Goal: Participate in discussion: Engage in conversation with other users on a specific topic

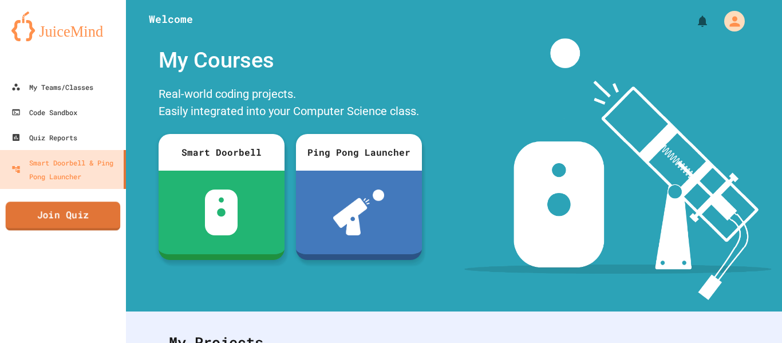
click at [72, 214] on link "Join Quiz" at bounding box center [63, 215] width 115 height 29
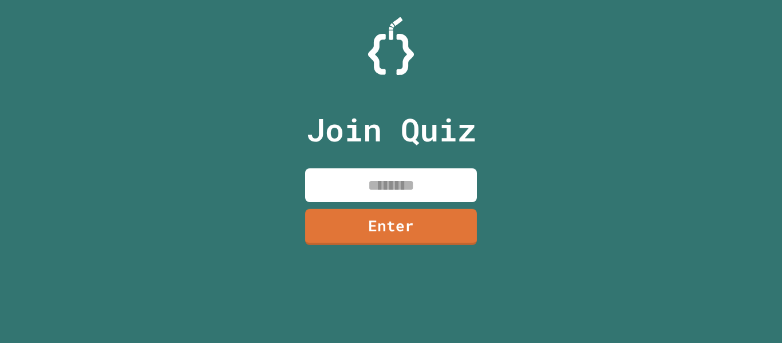
click at [429, 200] on input at bounding box center [391, 185] width 172 height 34
type input "********"
click at [433, 235] on link "Enter" at bounding box center [391, 227] width 172 height 36
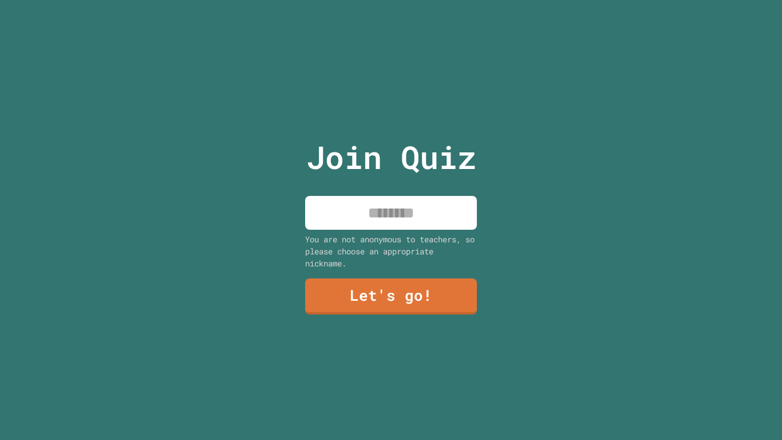
click at [407, 198] on input at bounding box center [391, 213] width 172 height 34
type input "**********"
click at [366, 293] on link "Let's go!" at bounding box center [391, 296] width 172 height 36
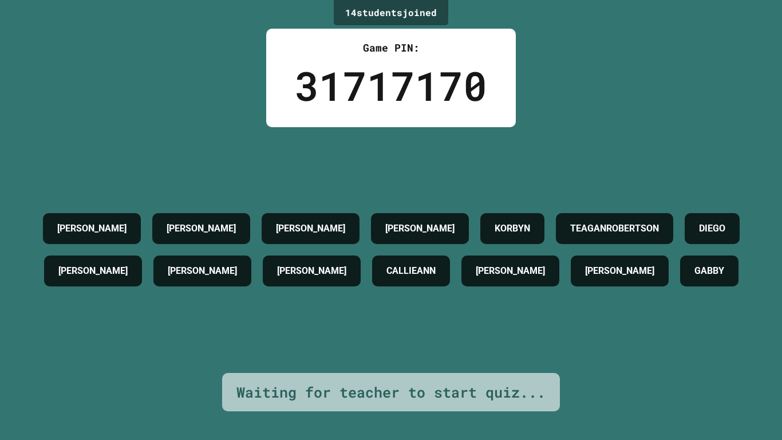
click at [570, 235] on h4 "TEAGANROBERTSON" at bounding box center [614, 229] width 89 height 14
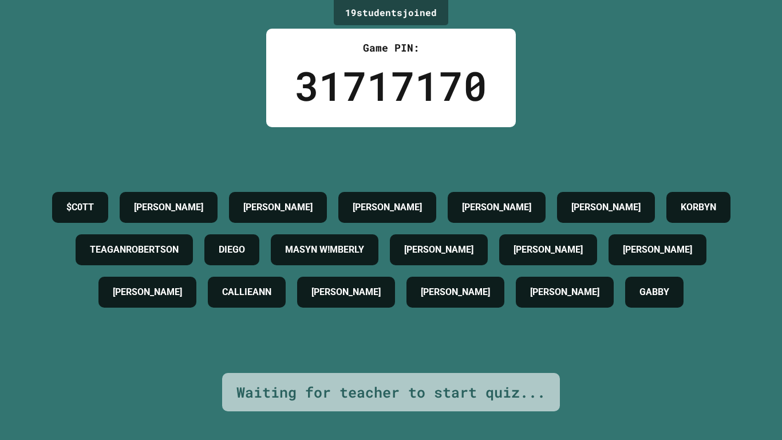
click at [752, 342] on div "19 student s joined Game PIN: 31717170 $C0TT [PERSON_NAME] [PERSON_NAME] WVICKE…" at bounding box center [391, 220] width 782 height 440
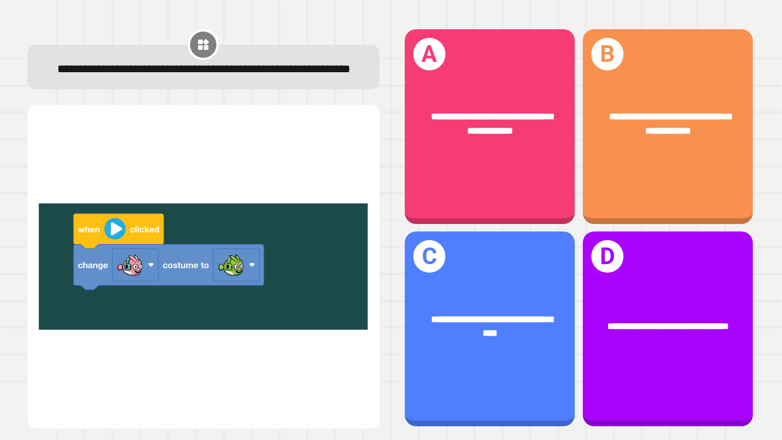
click at [478, 148] on div "**********" at bounding box center [490, 123] width 170 height 66
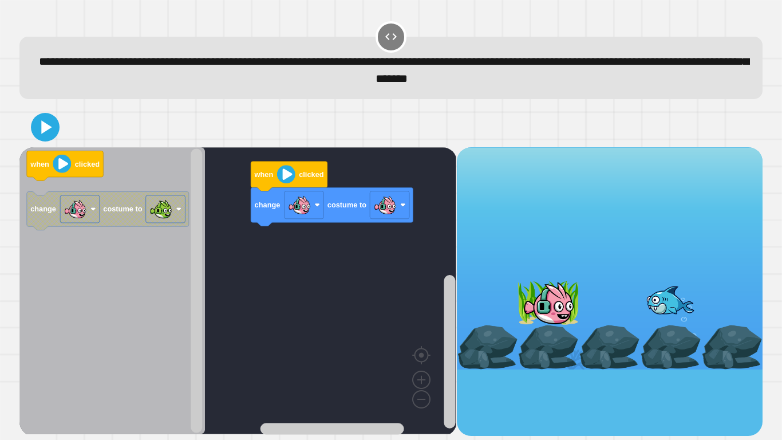
click at [386, 206] on image "Blockly Workspace" at bounding box center [385, 204] width 23 height 23
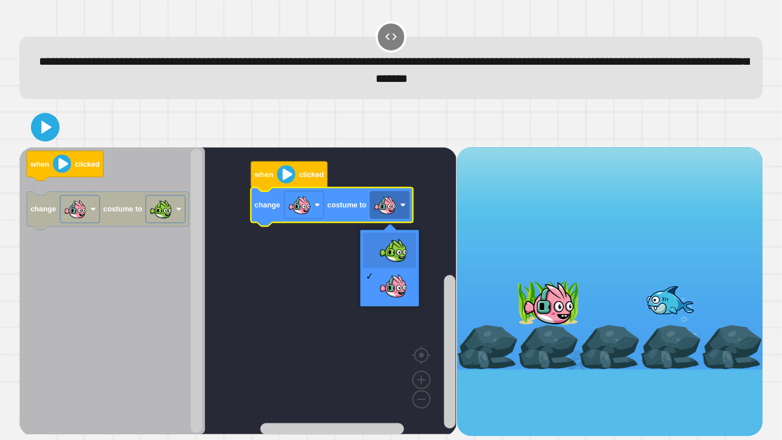
click at [389, 243] on rect "Blockly Workspace" at bounding box center [237, 290] width 437 height 287
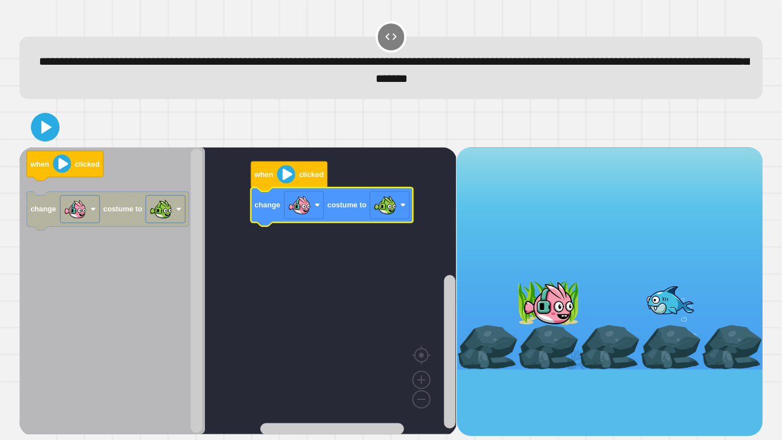
click at [57, 143] on div at bounding box center [390, 127] width 743 height 40
click at [44, 133] on icon at bounding box center [46, 126] width 10 height 13
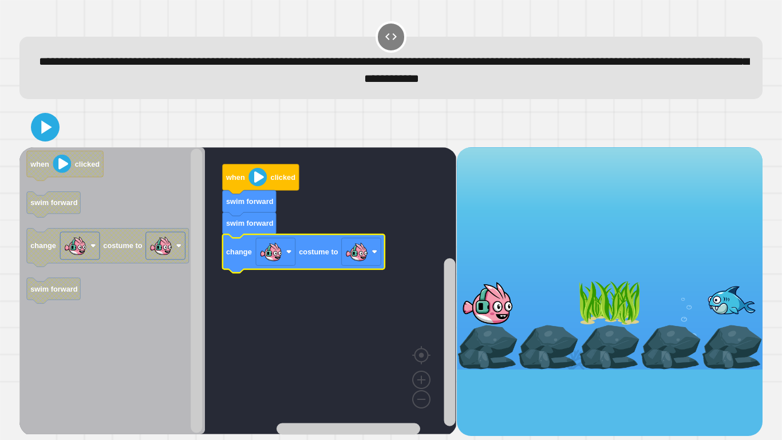
click at [357, 258] on image "Blockly Workspace" at bounding box center [356, 251] width 23 height 23
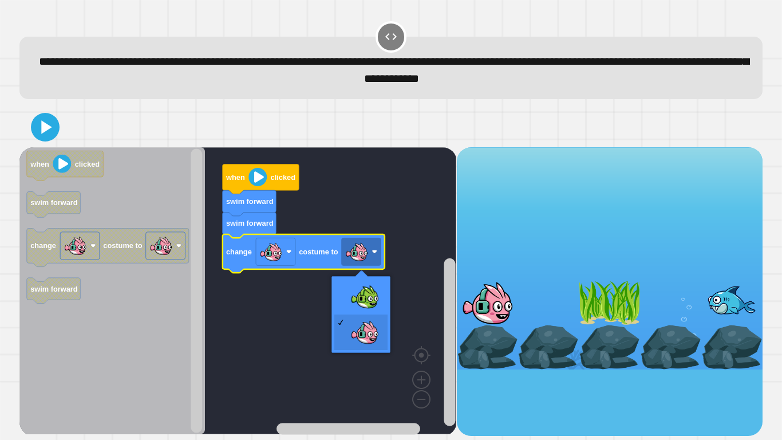
click at [365, 290] on rect "Blockly Workspace" at bounding box center [237, 290] width 437 height 287
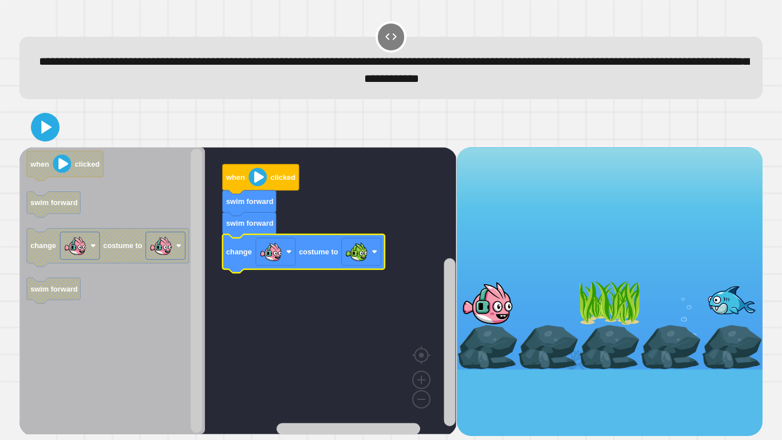
click at [43, 130] on icon at bounding box center [46, 126] width 10 height 13
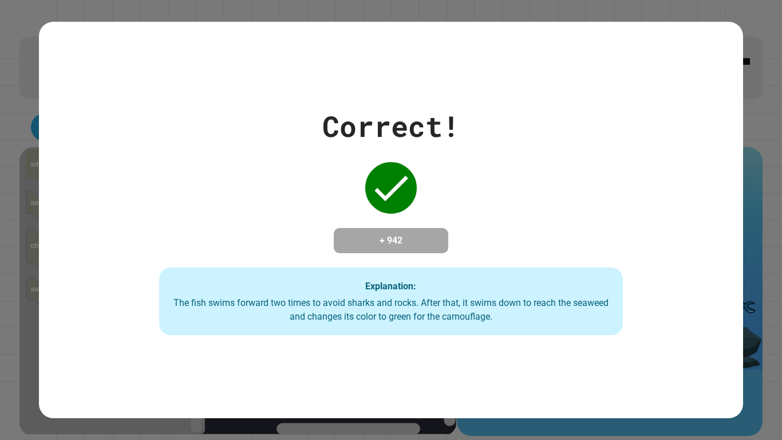
click at [777, 342] on div "Correct! + 942 Explanation: The fish swims forward two times to avoid sharks an…" at bounding box center [391, 220] width 782 height 440
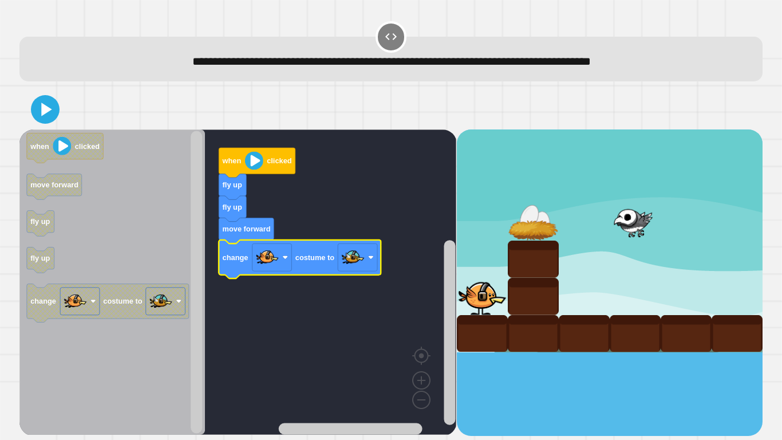
click at [363, 263] on image "Blockly Workspace" at bounding box center [353, 257] width 23 height 23
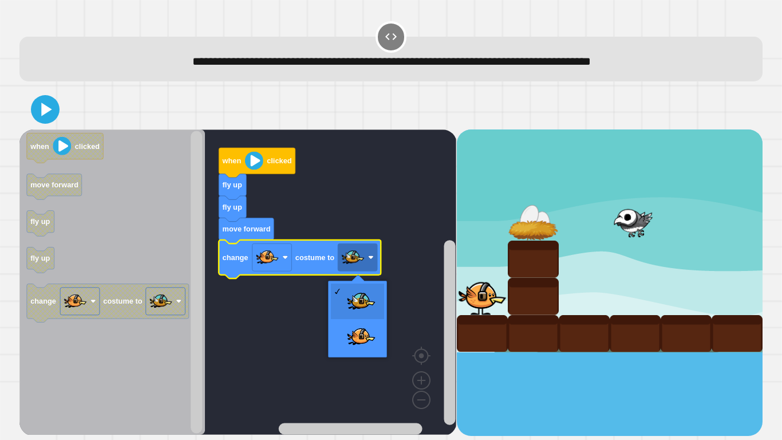
click at [359, 292] on rect "Blockly Workspace" at bounding box center [237, 281] width 437 height 305
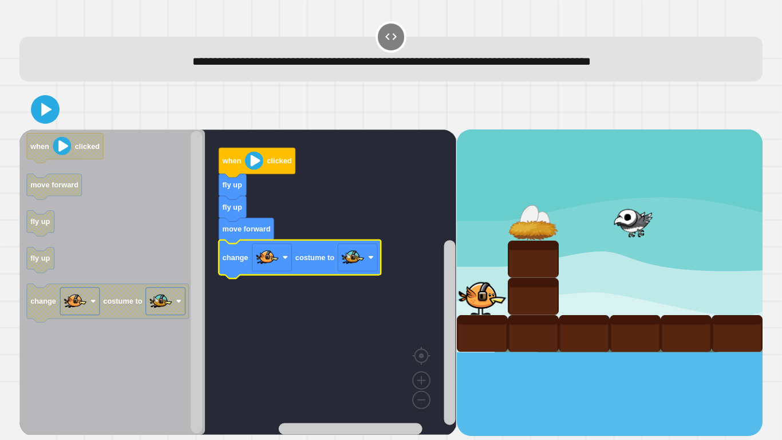
click at [360, 262] on image "Blockly Workspace" at bounding box center [353, 257] width 23 height 23
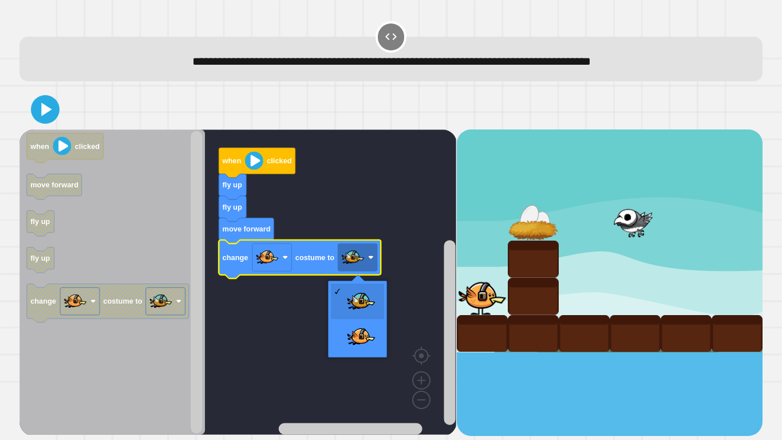
click at [38, 118] on icon at bounding box center [45, 109] width 23 height 23
click at [259, 267] on image "Blockly Workspace" at bounding box center [267, 257] width 23 height 23
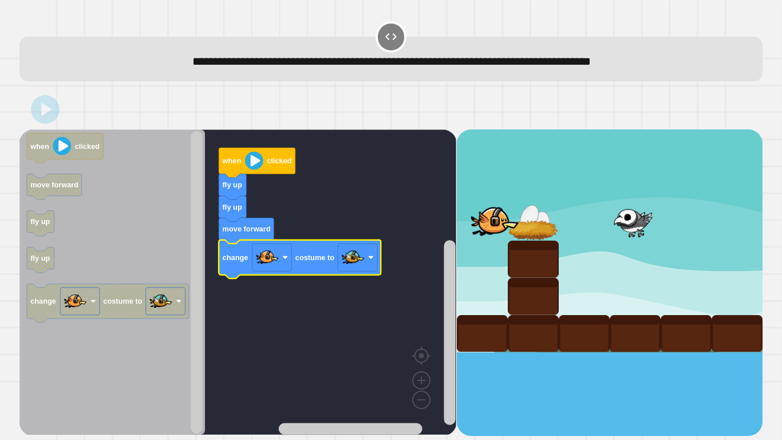
click at [266, 264] on image "Blockly Workspace" at bounding box center [267, 257] width 23 height 23
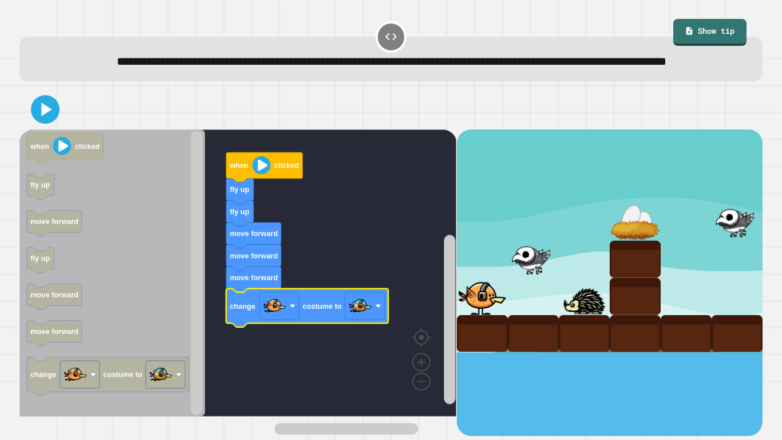
click at [35, 121] on icon at bounding box center [45, 109] width 23 height 23
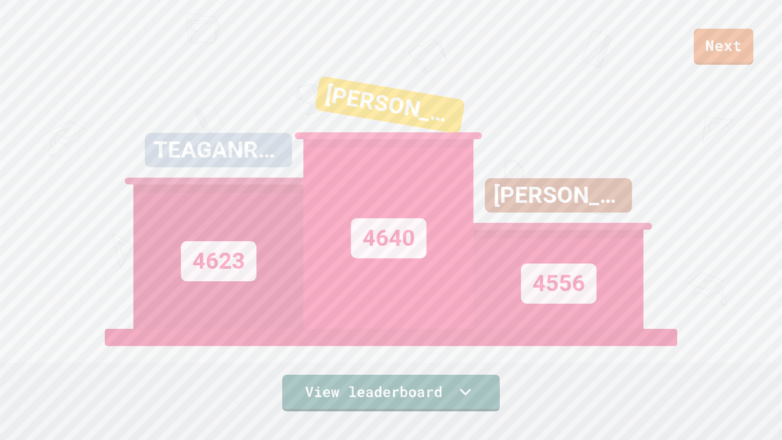
scroll to position [18, 0]
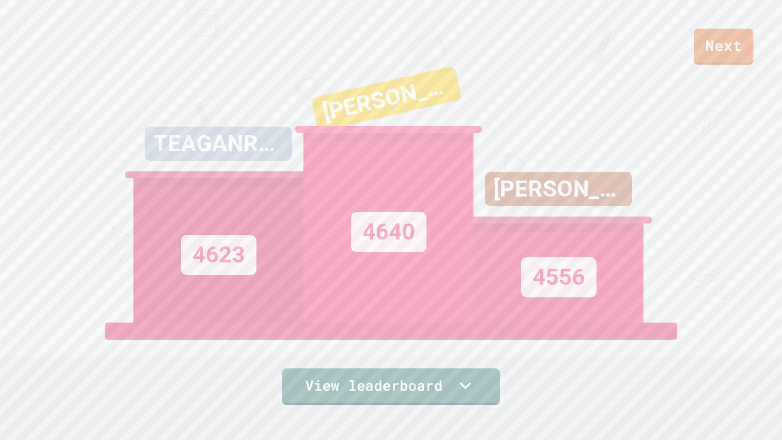
click at [713, 50] on link "Next" at bounding box center [724, 47] width 60 height 36
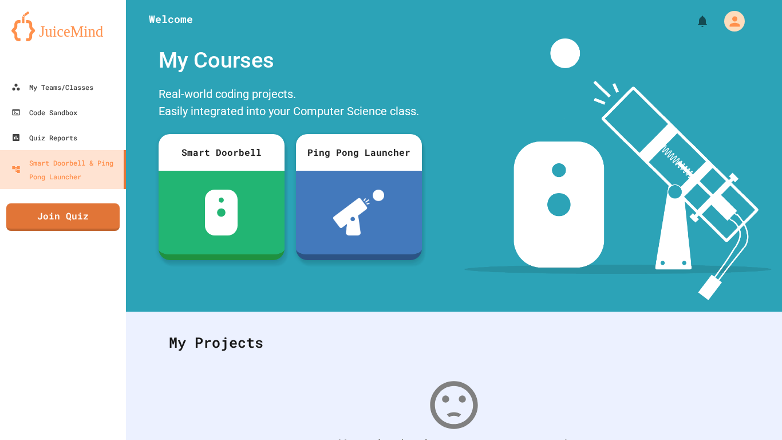
click at [41, 217] on link "Join Quiz" at bounding box center [62, 216] width 113 height 27
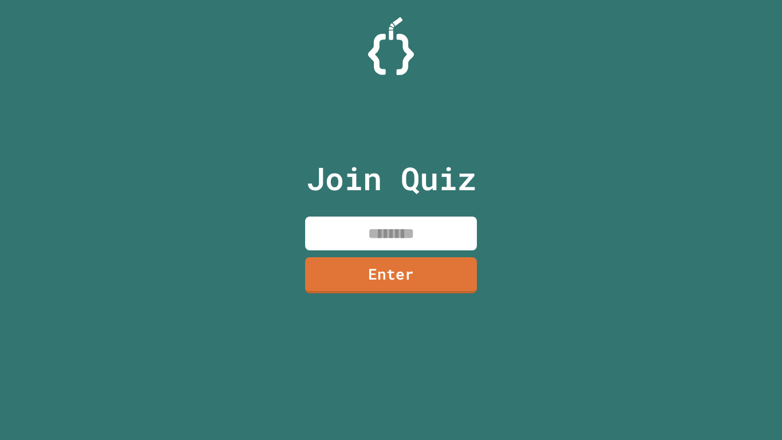
click at [402, 224] on input at bounding box center [391, 233] width 172 height 34
type input "********"
click at [410, 282] on link "Enter" at bounding box center [391, 275] width 172 height 36
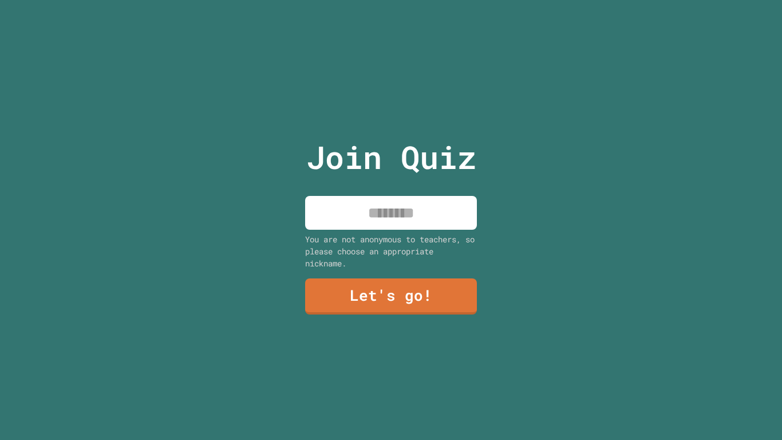
click at [426, 212] on input at bounding box center [391, 213] width 172 height 34
type input "**********"
click at [422, 305] on link "Let's go!" at bounding box center [391, 296] width 172 height 36
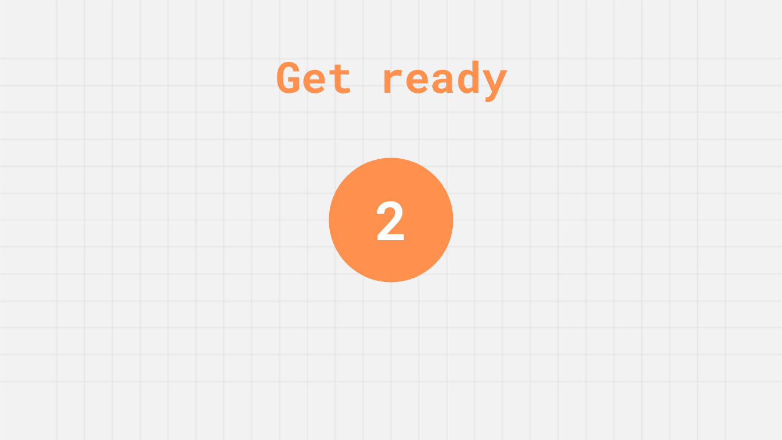
click at [682, 5] on div "Get ready 2" at bounding box center [391, 220] width 782 height 440
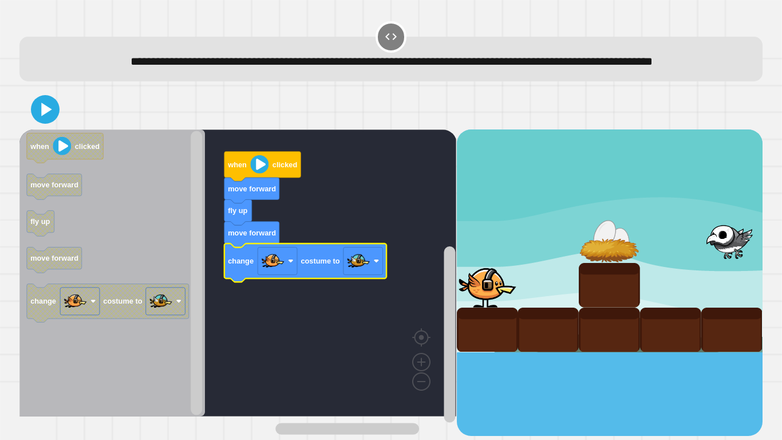
click at [52, 124] on button at bounding box center [45, 109] width 29 height 29
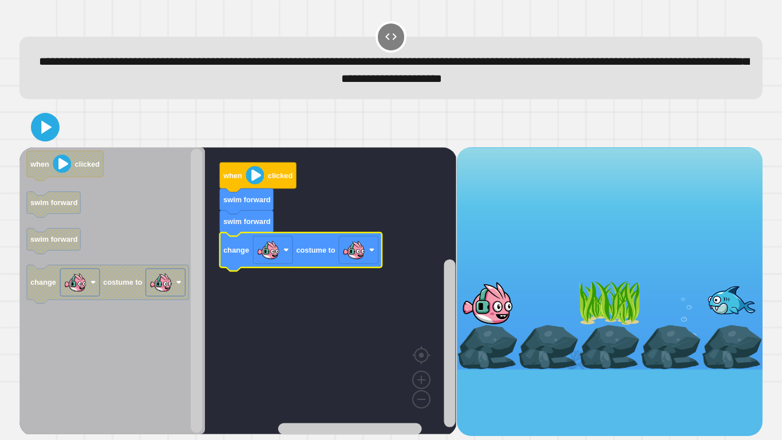
click at [353, 250] on image "Blockly Workspace" at bounding box center [353, 249] width 23 height 23
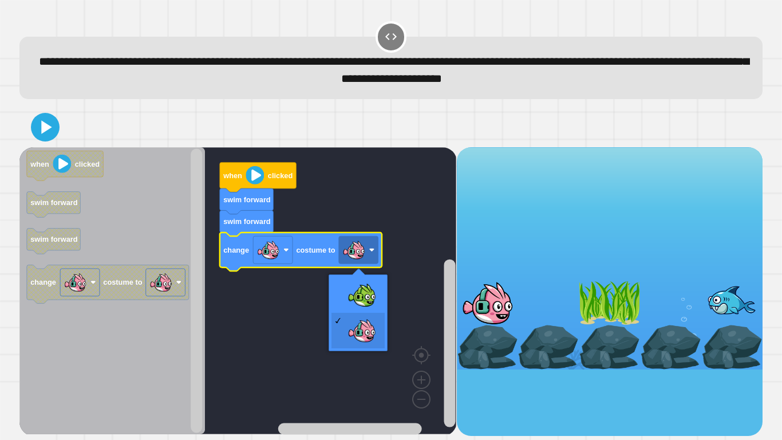
click at [363, 287] on rect "Blockly Workspace" at bounding box center [237, 290] width 437 height 287
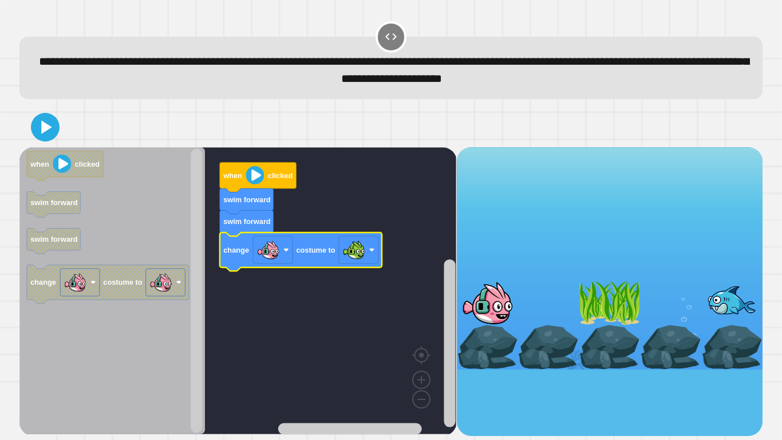
click at [50, 118] on icon at bounding box center [45, 127] width 23 height 23
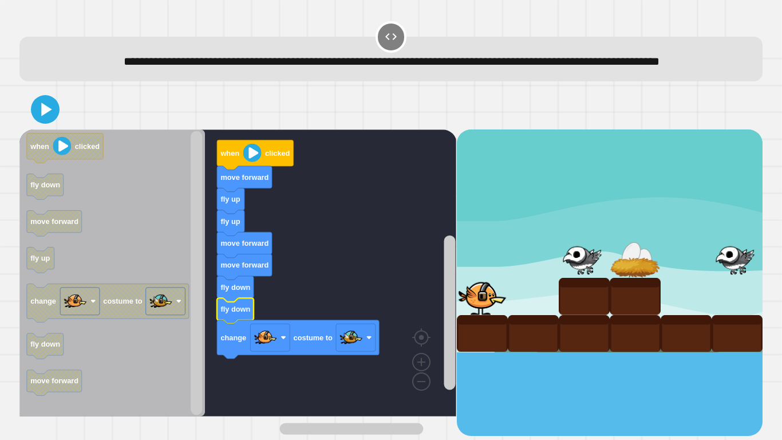
click at [54, 151] on icon "Blockly Workspace" at bounding box center [111, 272] width 185 height 287
click at [49, 121] on icon at bounding box center [45, 109] width 23 height 23
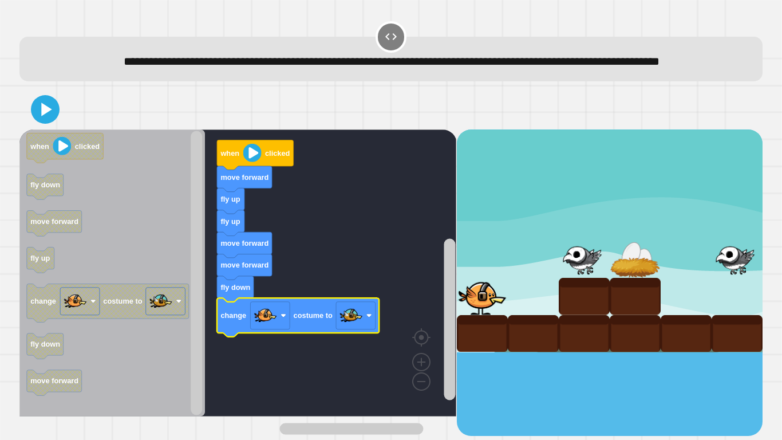
click at [31, 124] on button at bounding box center [45, 109] width 29 height 29
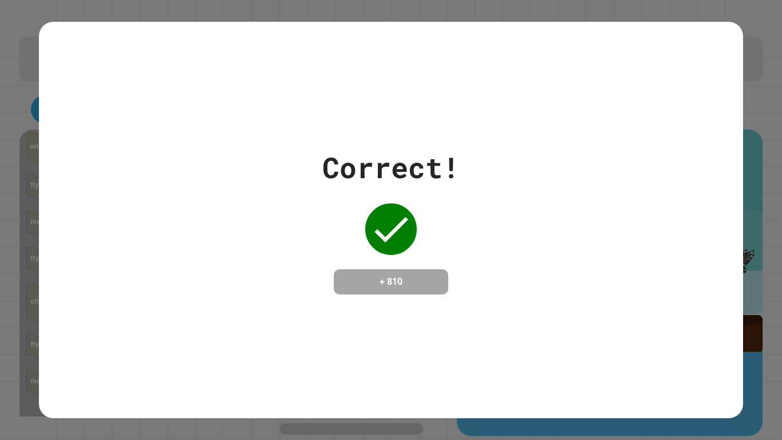
click at [551, 56] on div "Correct! + 810" at bounding box center [391, 220] width 704 height 396
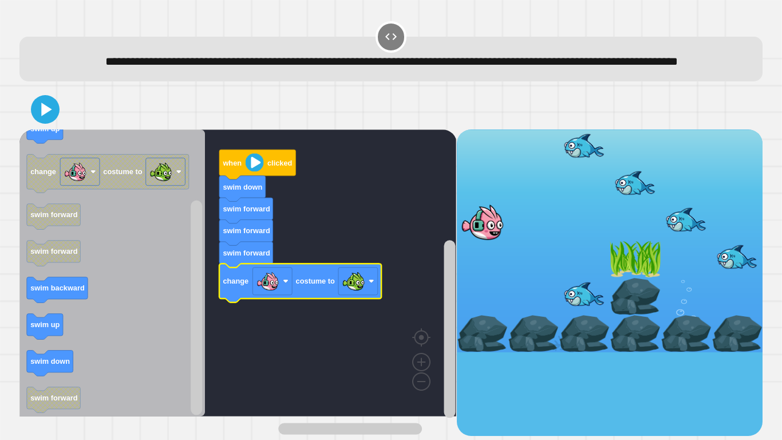
click at [35, 121] on icon at bounding box center [45, 109] width 23 height 23
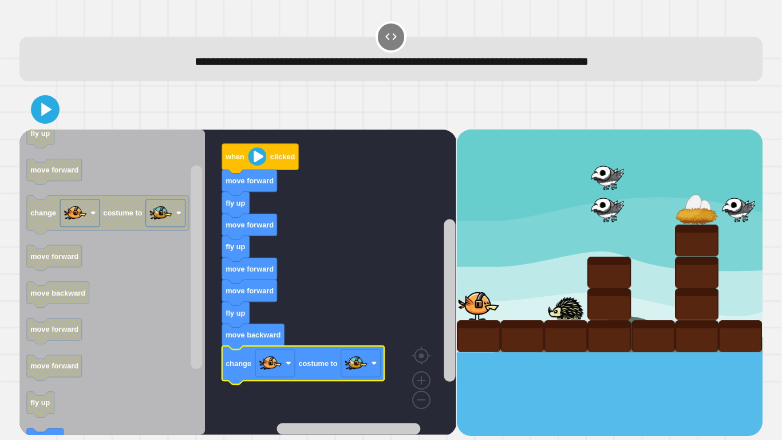
click at [45, 112] on icon at bounding box center [46, 108] width 10 height 13
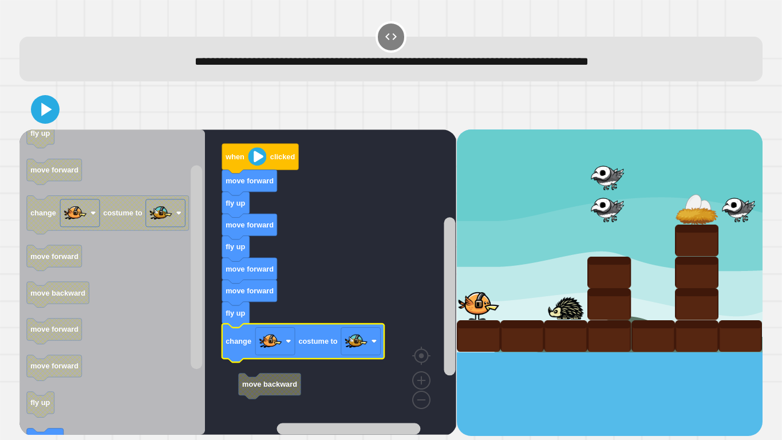
click at [49, 122] on button at bounding box center [45, 109] width 29 height 29
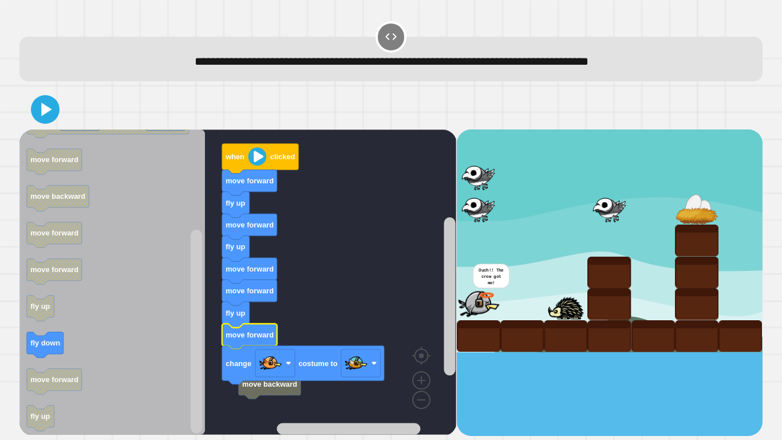
click at [38, 113] on icon at bounding box center [45, 109] width 23 height 23
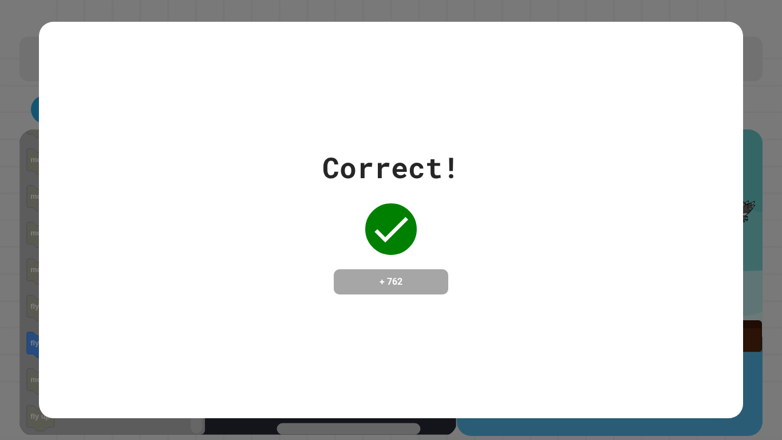
click at [777, 315] on div "Correct! + 762" at bounding box center [391, 220] width 782 height 440
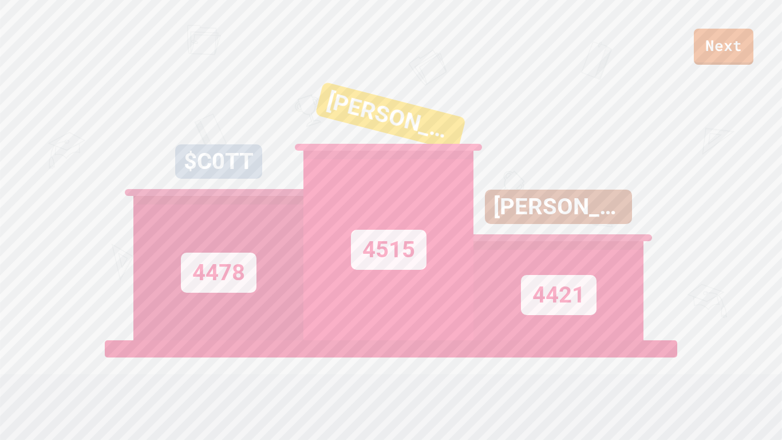
click at [752, 58] on link "Next" at bounding box center [724, 47] width 60 height 36
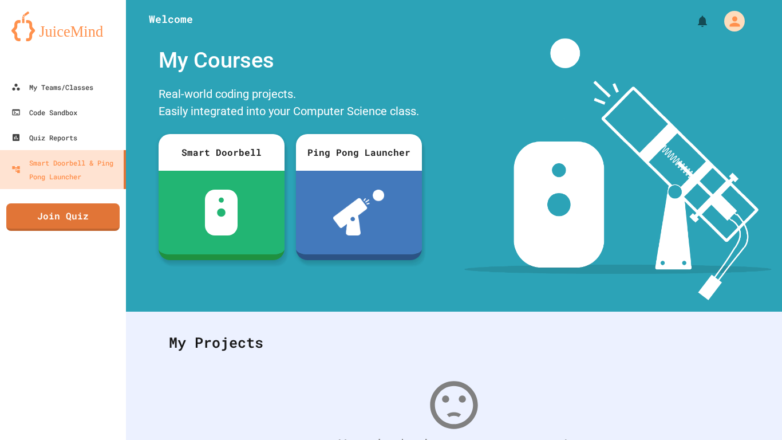
click at [31, 226] on link "Join Quiz" at bounding box center [62, 216] width 113 height 27
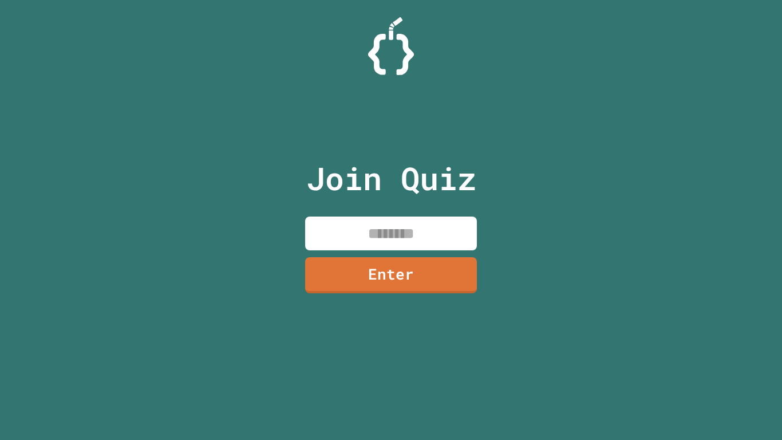
click at [384, 224] on input at bounding box center [391, 233] width 172 height 34
click at [357, 303] on div "Join Quiz * Enter" at bounding box center [391, 220] width 193 height 382
click at [426, 227] on input "*" at bounding box center [391, 233] width 172 height 34
type input "********"
click at [402, 267] on link "Enter" at bounding box center [391, 275] width 172 height 36
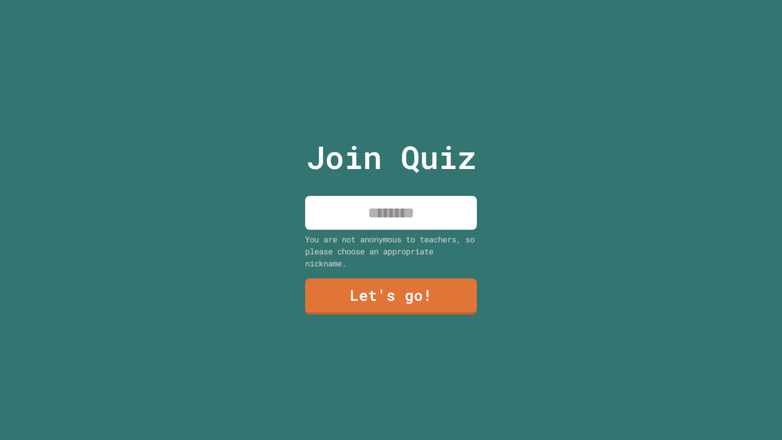
click at [396, 212] on input at bounding box center [391, 213] width 172 height 34
type input "**********"
click at [393, 281] on link "Let's go!" at bounding box center [391, 296] width 172 height 36
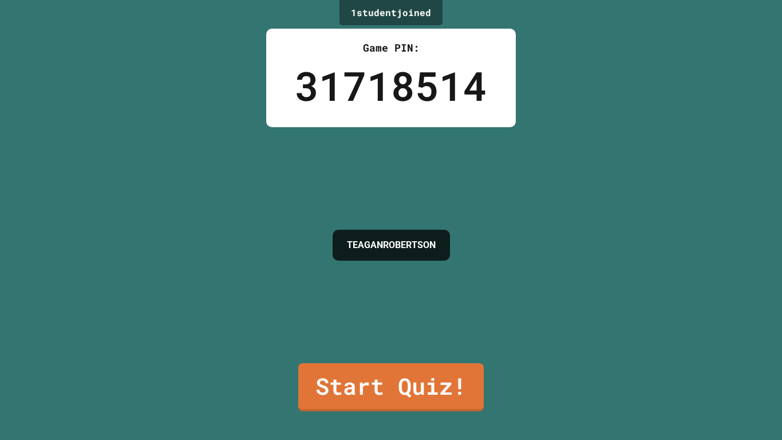
click at [400, 342] on link "Start Quiz!" at bounding box center [390, 387] width 185 height 48
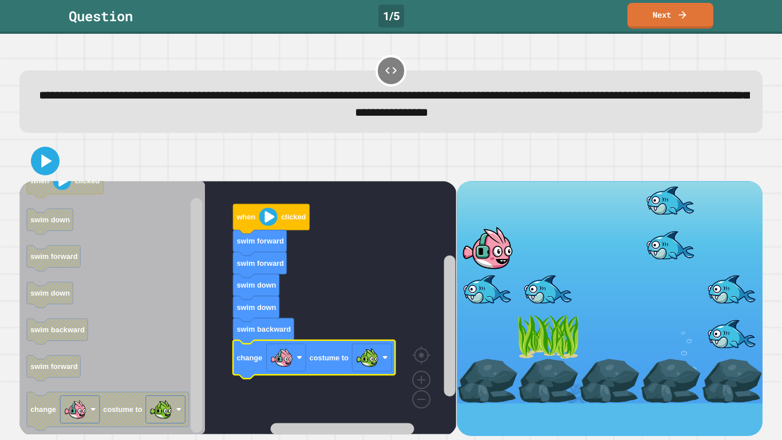
click at [38, 169] on icon at bounding box center [45, 160] width 23 height 23
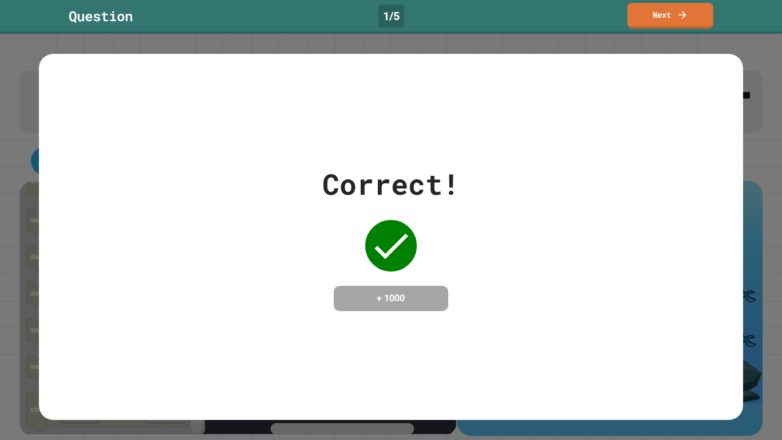
click at [681, 23] on link "Next" at bounding box center [670, 16] width 86 height 26
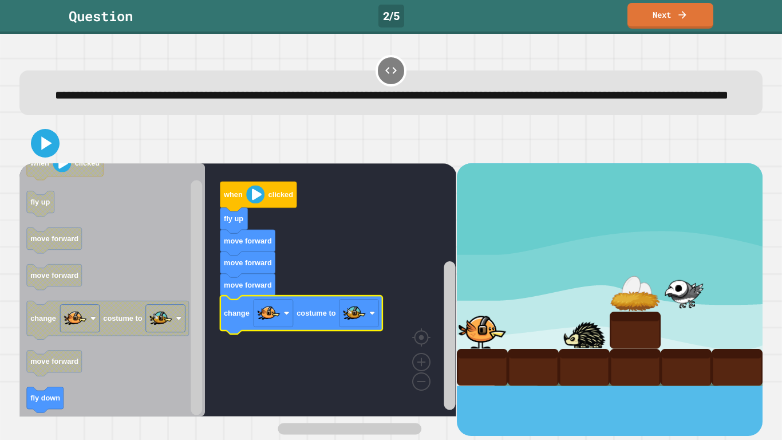
click at [48, 155] on icon at bounding box center [45, 143] width 23 height 23
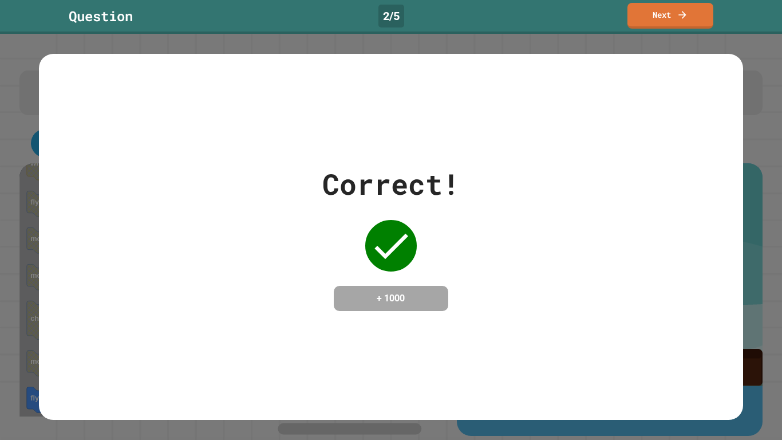
click at [687, 18] on icon at bounding box center [682, 14] width 11 height 11
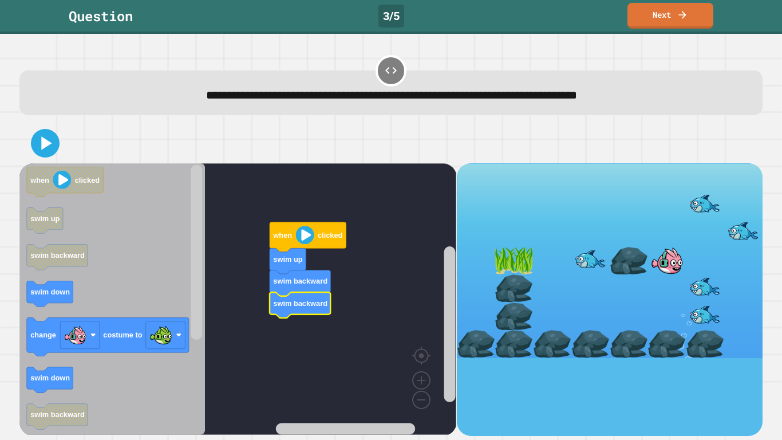
click at [617, 252] on div at bounding box center [629, 261] width 38 height 28
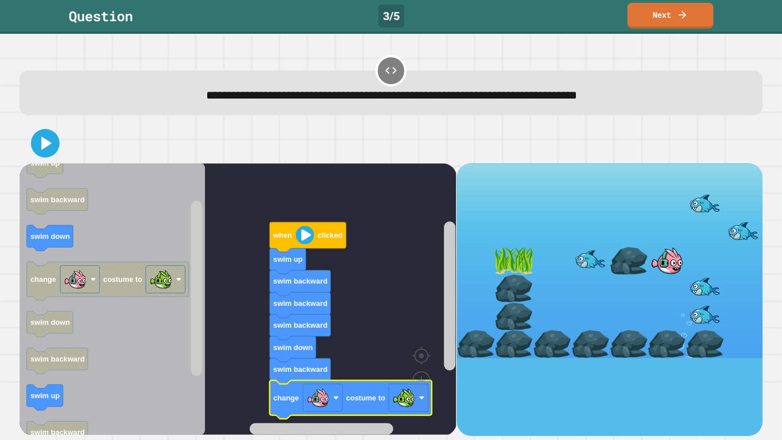
click at [34, 139] on icon at bounding box center [45, 143] width 23 height 23
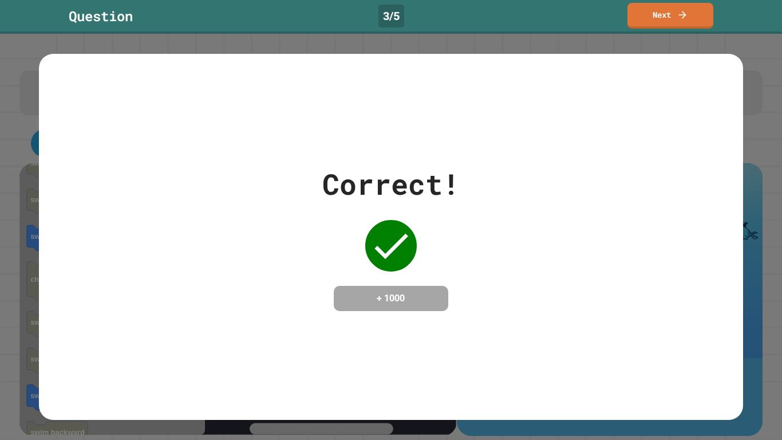
click at [690, 13] on link "Next" at bounding box center [670, 16] width 86 height 26
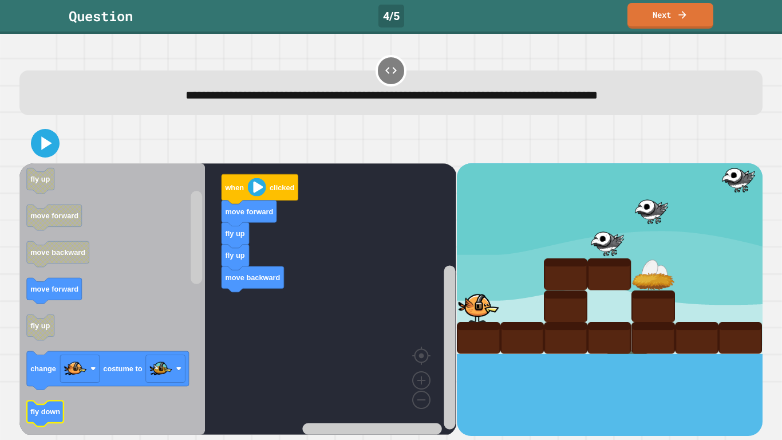
click at [51, 342] on text "fly down" at bounding box center [45, 411] width 30 height 9
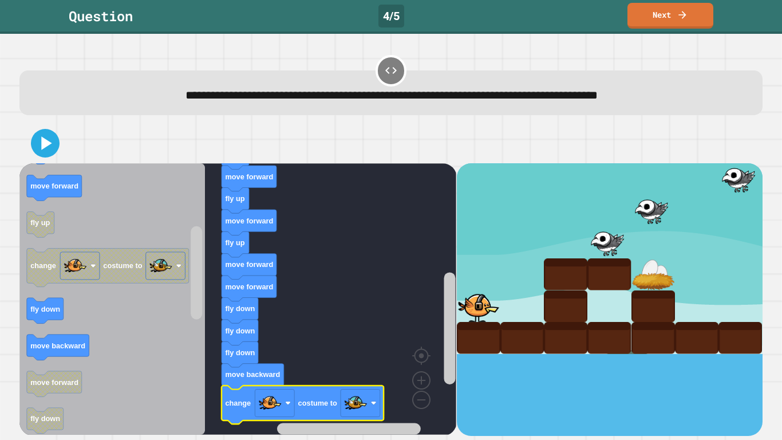
click at [37, 159] on div at bounding box center [390, 143] width 743 height 40
click at [46, 152] on icon at bounding box center [45, 143] width 23 height 23
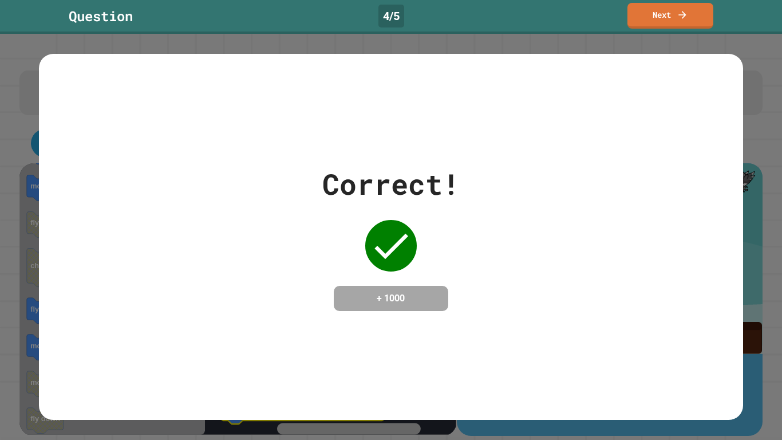
click at [682, 25] on link "Next" at bounding box center [670, 16] width 86 height 26
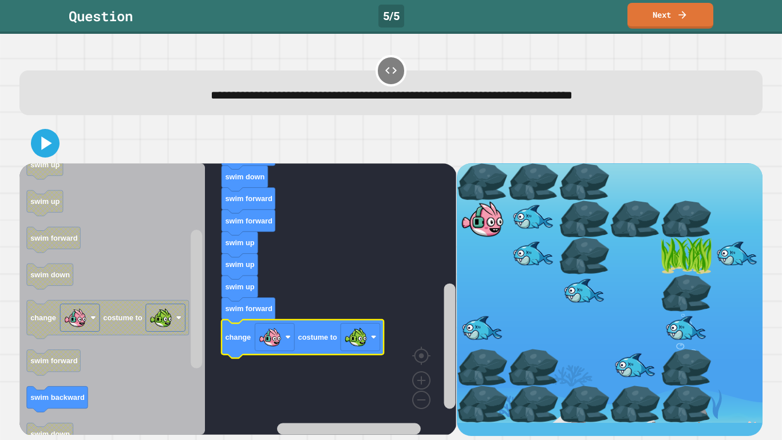
click at [37, 146] on icon at bounding box center [45, 143] width 23 height 23
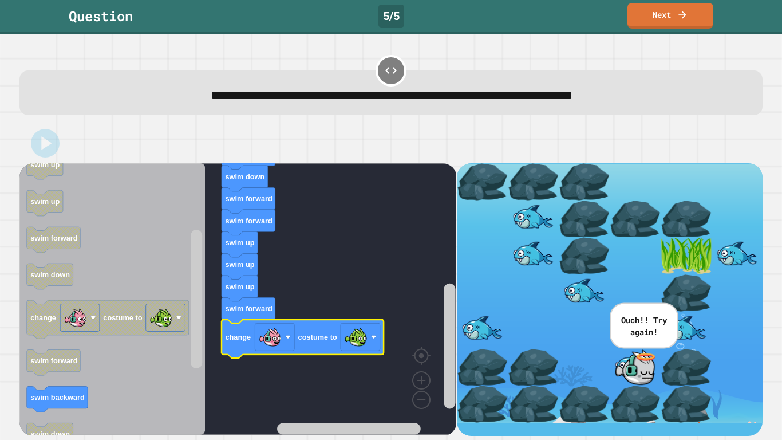
click at [256, 342] on rect "Blockly Workspace" at bounding box center [274, 336] width 39 height 27
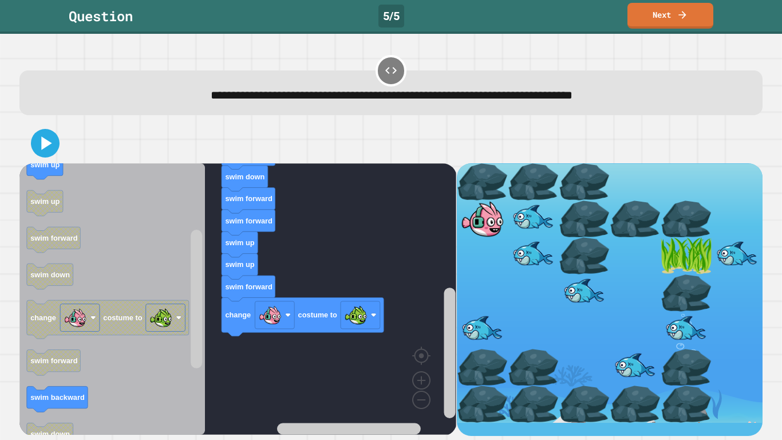
click at [49, 144] on icon at bounding box center [46, 142] width 10 height 13
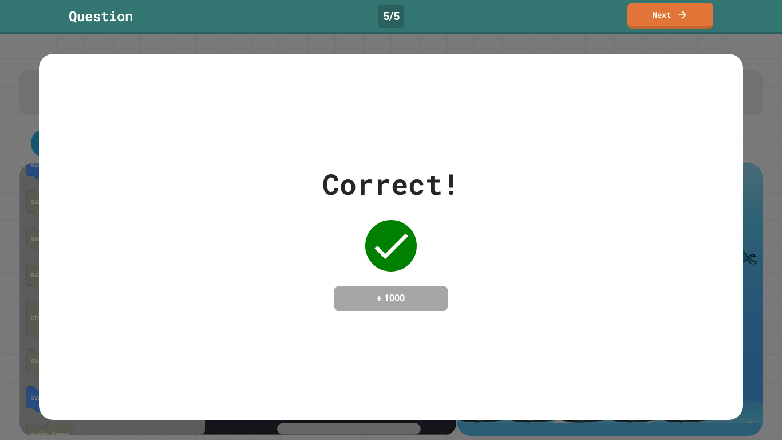
click at [666, 20] on link "Next" at bounding box center [670, 16] width 86 height 26
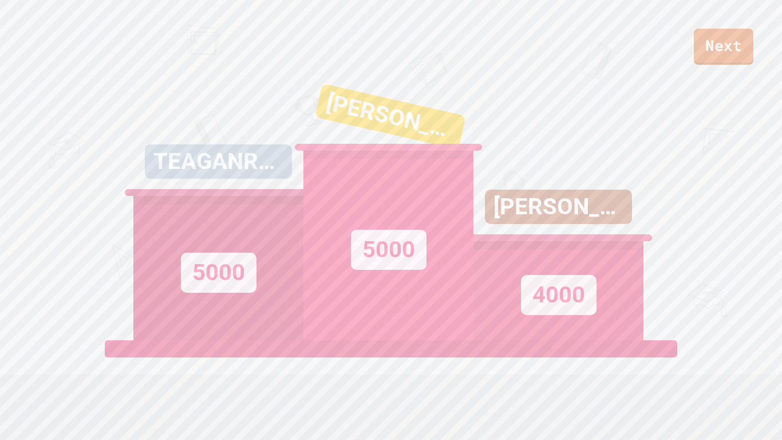
click at [728, 51] on link "Next" at bounding box center [724, 47] width 60 height 36
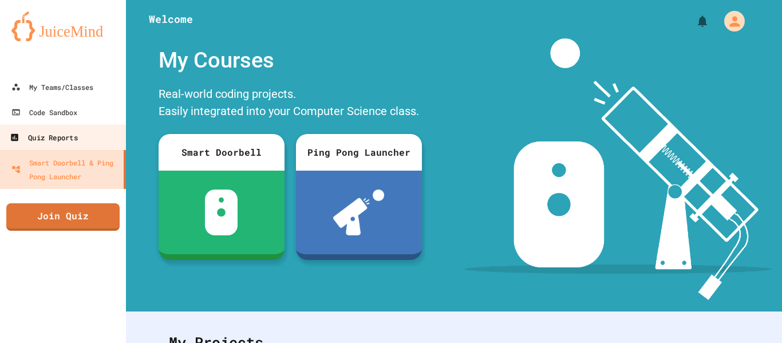
click at [49, 139] on div "Quiz Reports" at bounding box center [44, 138] width 68 height 14
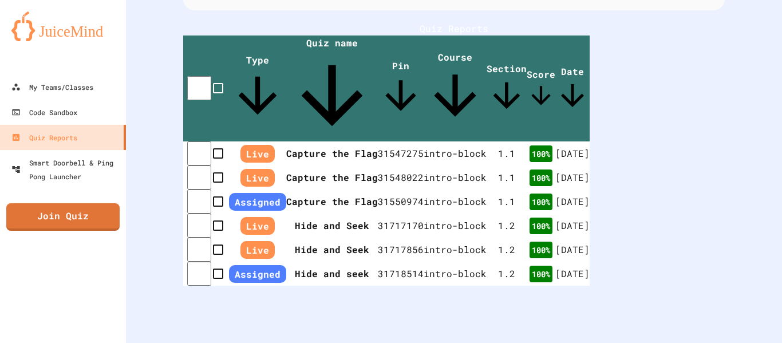
scroll to position [309, 0]
click at [343, 22] on h1 "Quiz Reports" at bounding box center [454, 29] width 542 height 14
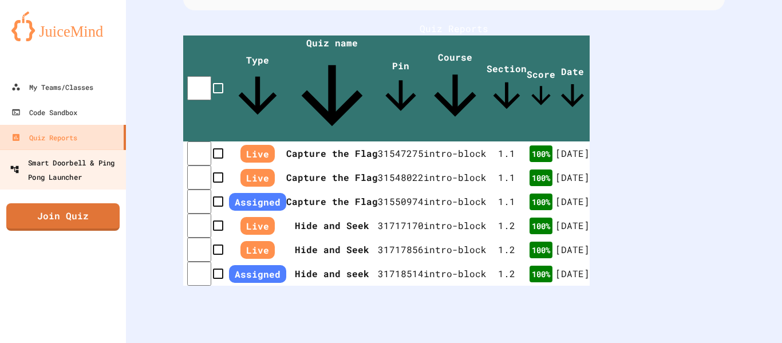
click at [46, 174] on div "Smart Doorbell & Ping Pong Launcher" at bounding box center [66, 169] width 113 height 28
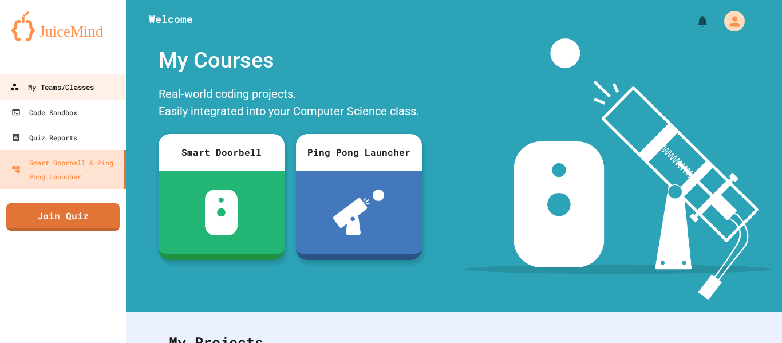
click at [55, 80] on div "My Teams/Classes" at bounding box center [52, 87] width 84 height 14
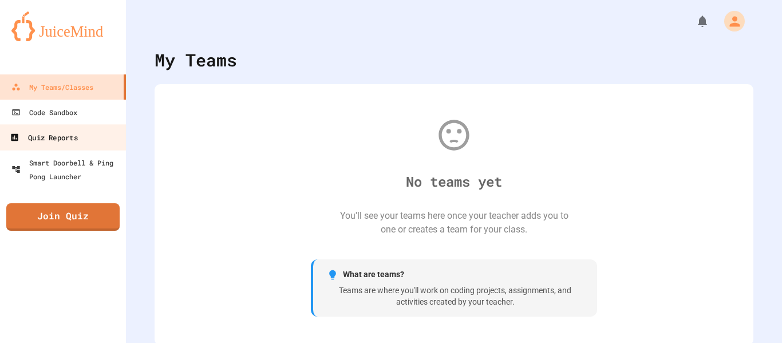
click at [68, 136] on div "Quiz Reports" at bounding box center [44, 138] width 68 height 14
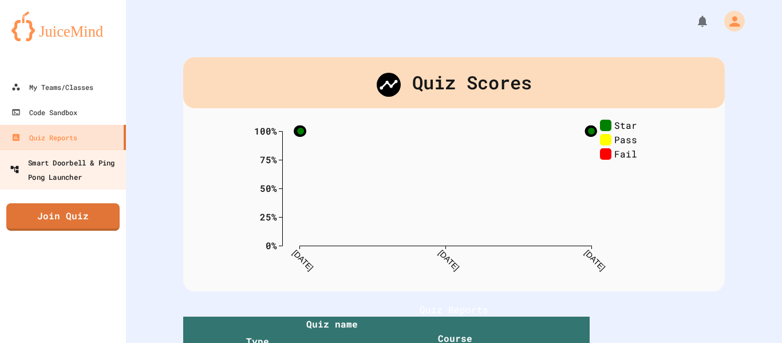
click at [75, 163] on div "Smart Doorbell & Ping Pong Launcher" at bounding box center [66, 169] width 113 height 28
